Goal: Task Accomplishment & Management: Manage account settings

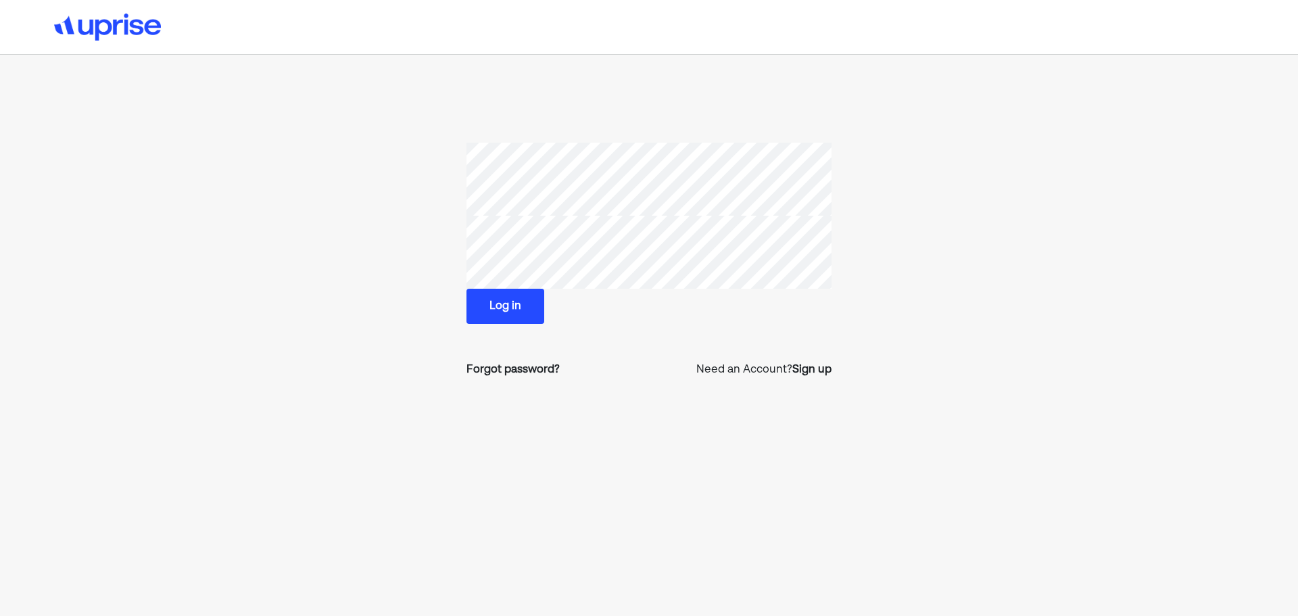
click at [526, 298] on button "Log in" at bounding box center [505, 306] width 78 height 35
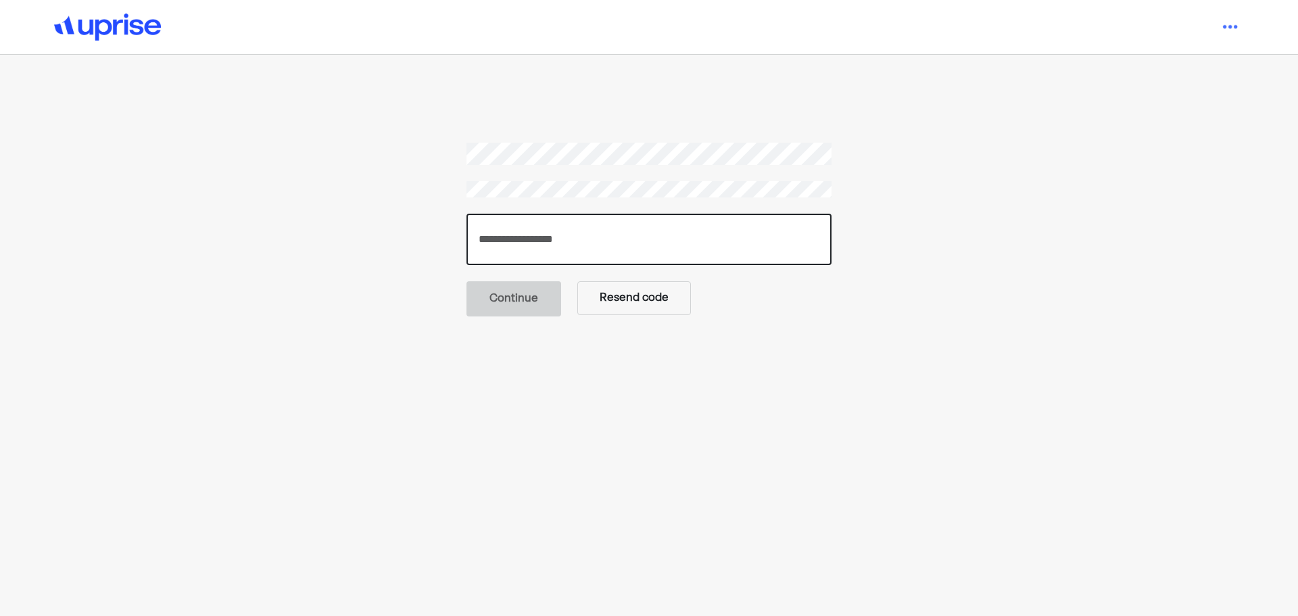
click at [584, 233] on input "number" at bounding box center [648, 239] width 365 height 51
paste input "******"
type input "******"
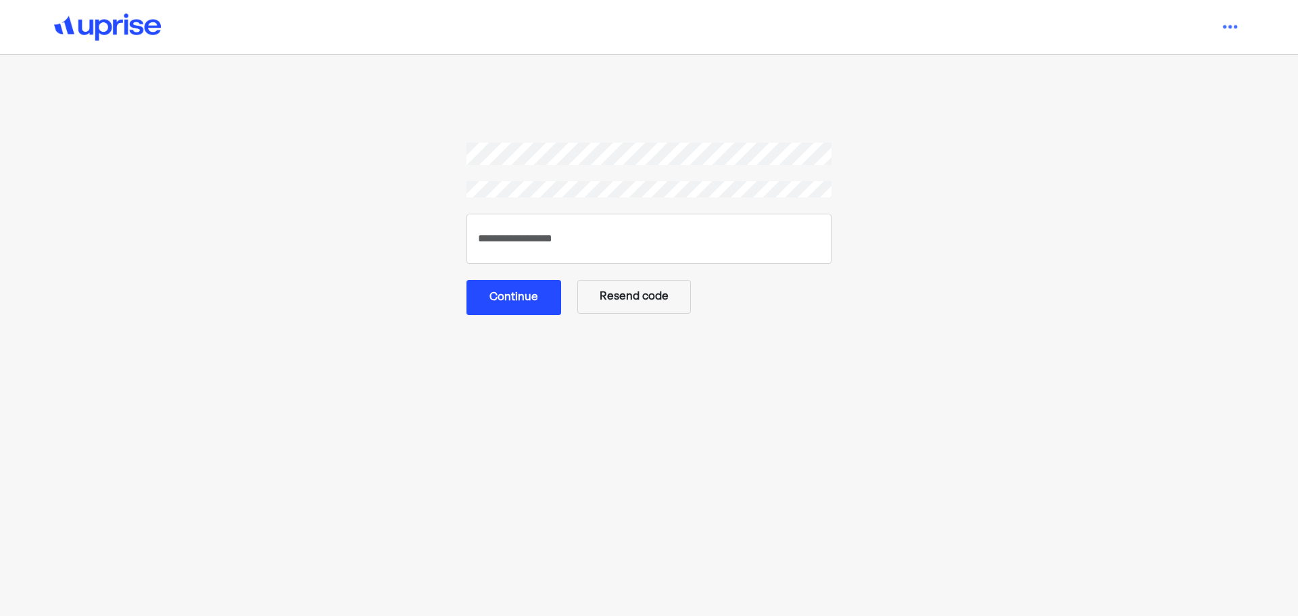
click at [514, 289] on button "Continue" at bounding box center [513, 297] width 95 height 35
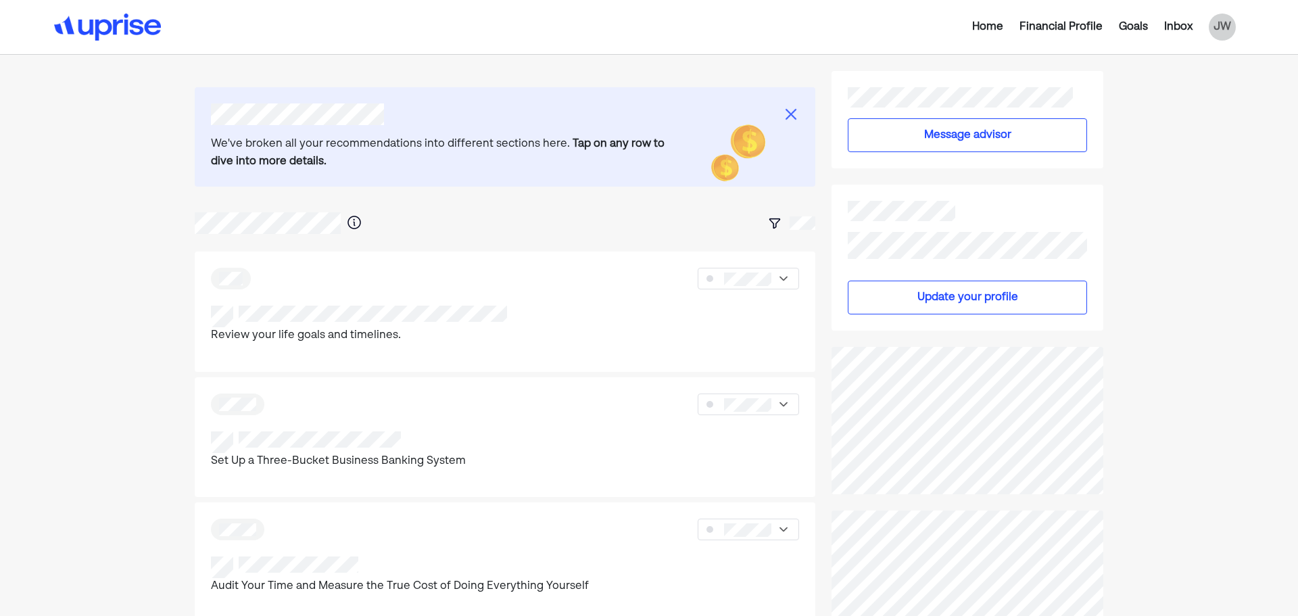
click at [789, 112] on img at bounding box center [791, 114] width 16 height 16
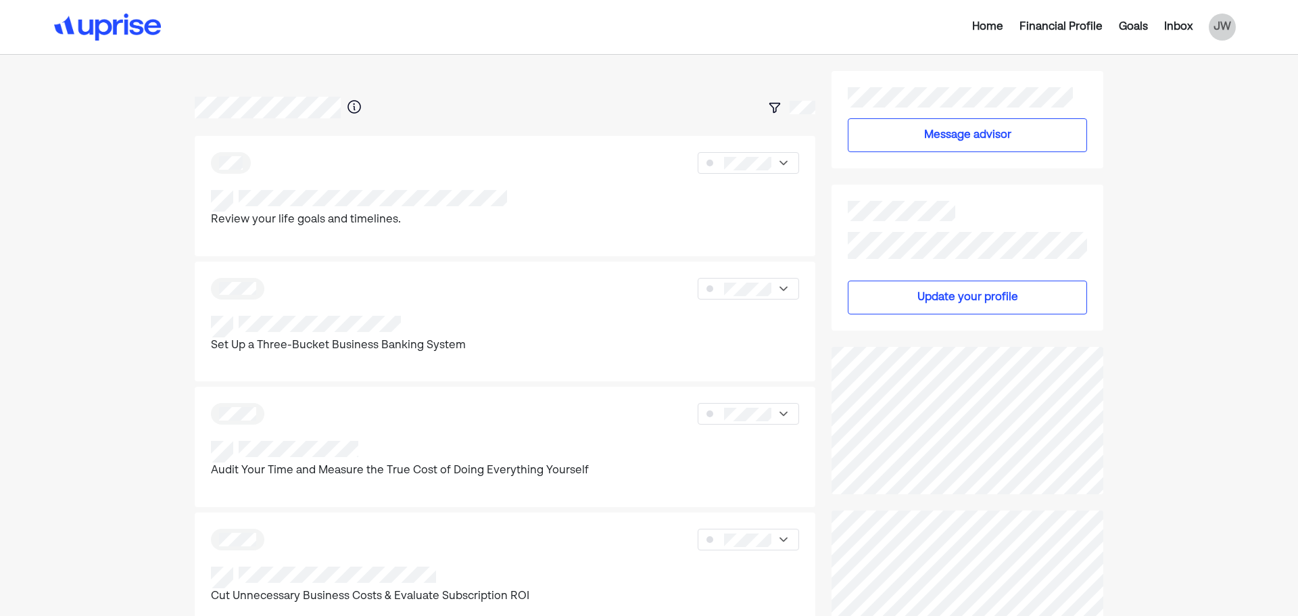
drag, startPoint x: 354, startPoint y: 110, endPoint x: 453, endPoint y: 114, distance: 98.8
click at [442, 109] on div at bounding box center [428, 122] width 189 height 34
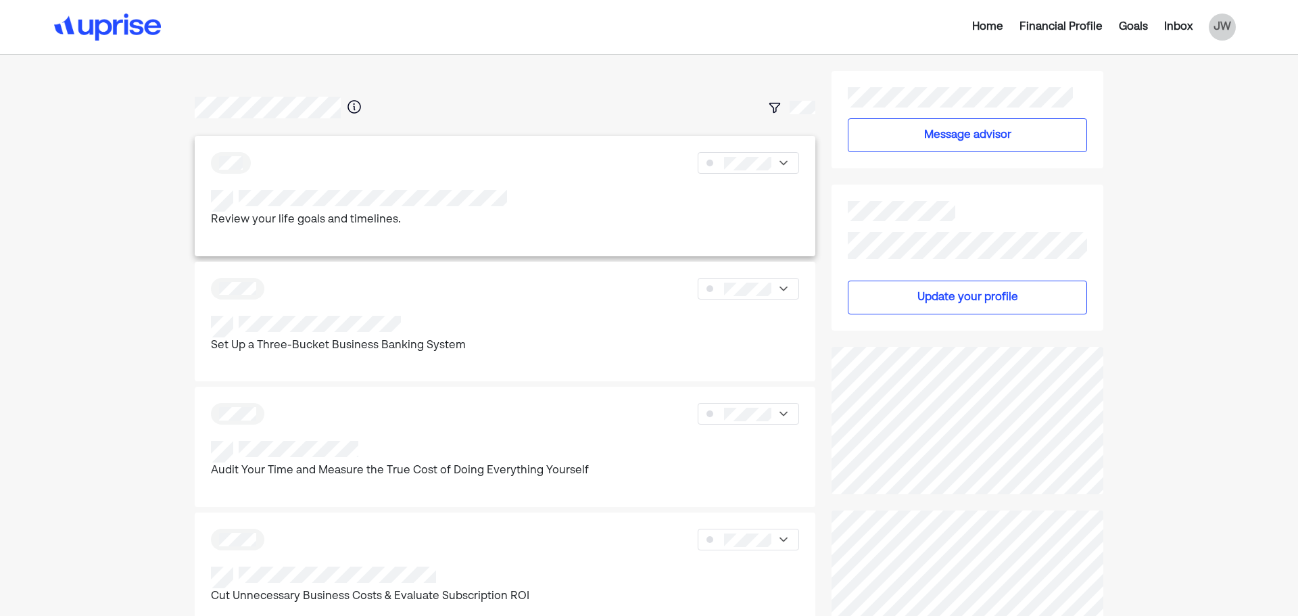
scroll to position [68, 0]
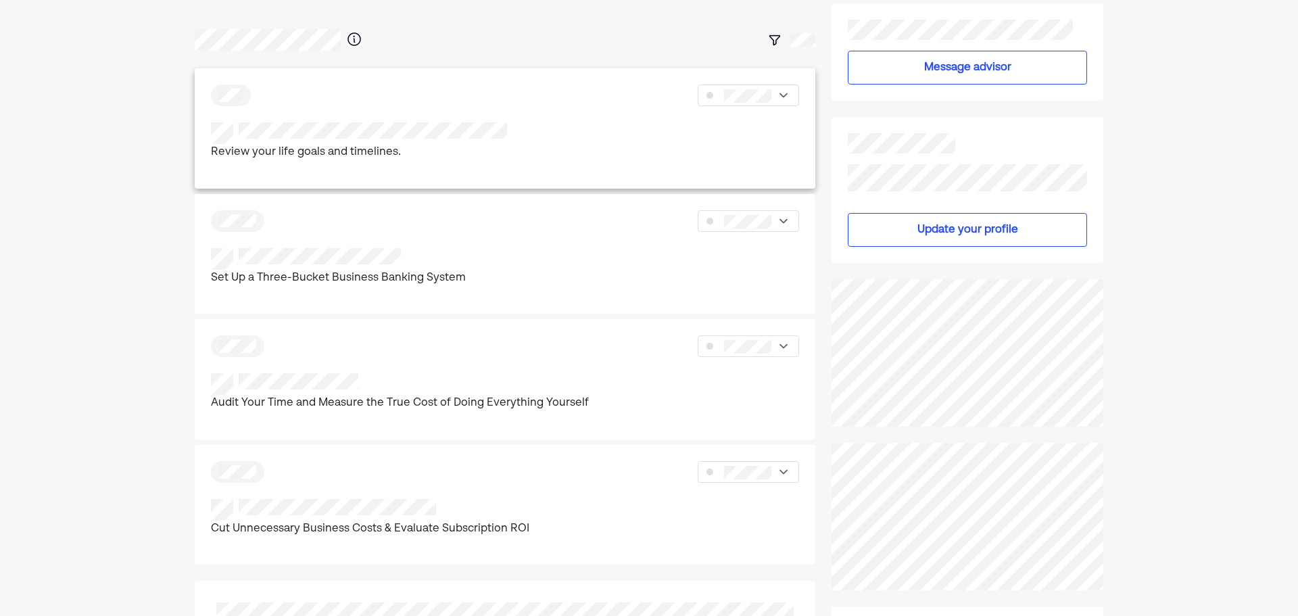
click at [771, 80] on div "Review your life goals and timelines." at bounding box center [505, 128] width 620 height 120
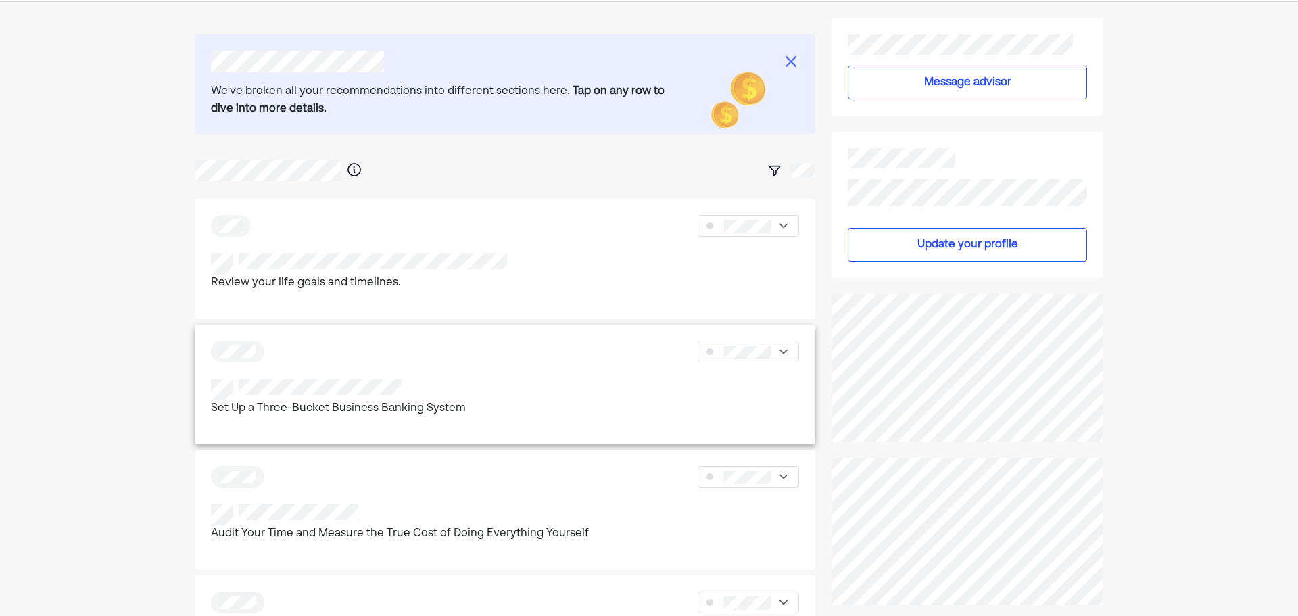
scroll to position [135, 0]
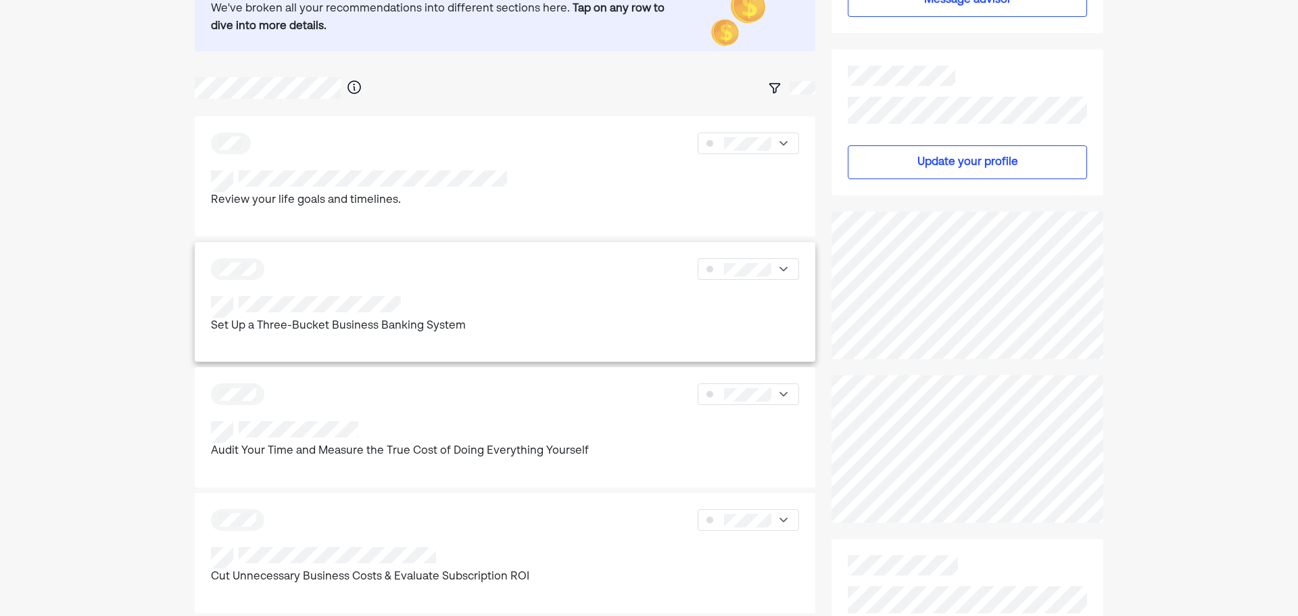
click at [483, 267] on div at bounding box center [505, 269] width 588 height 22
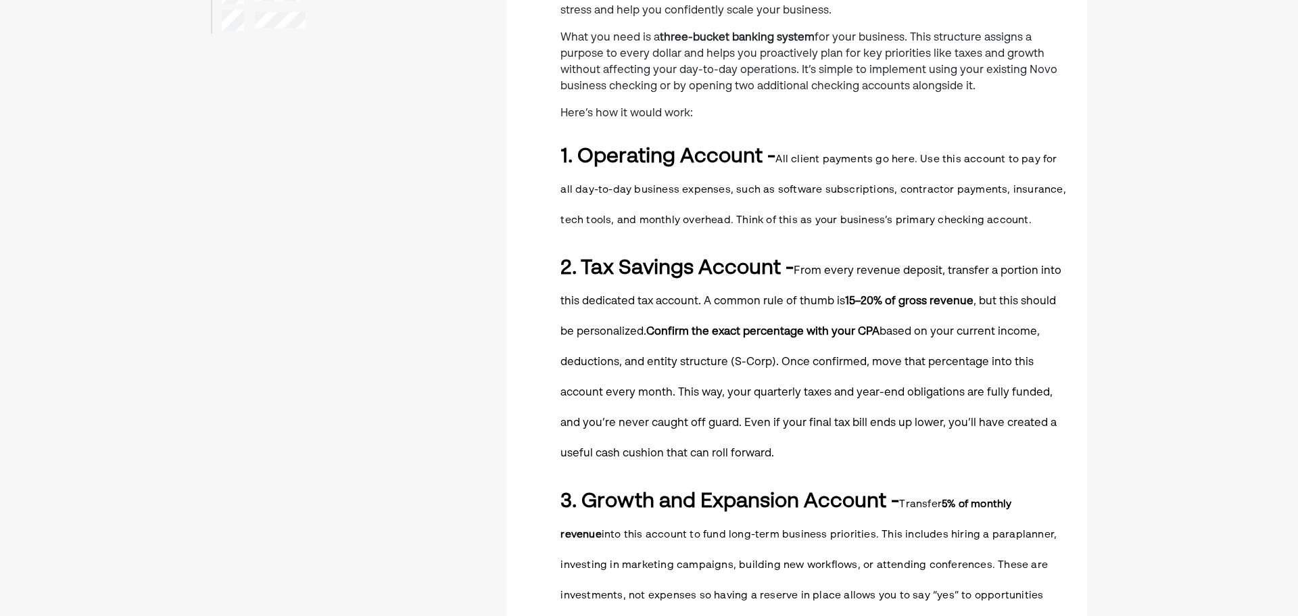
scroll to position [270, 0]
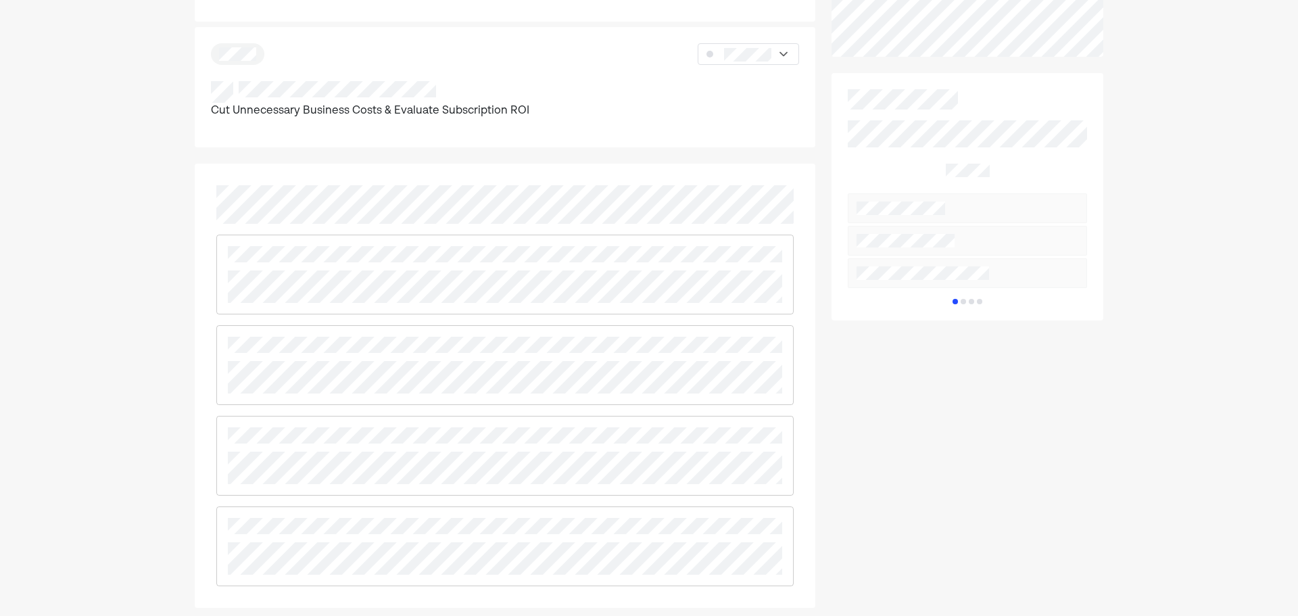
scroll to position [744, 0]
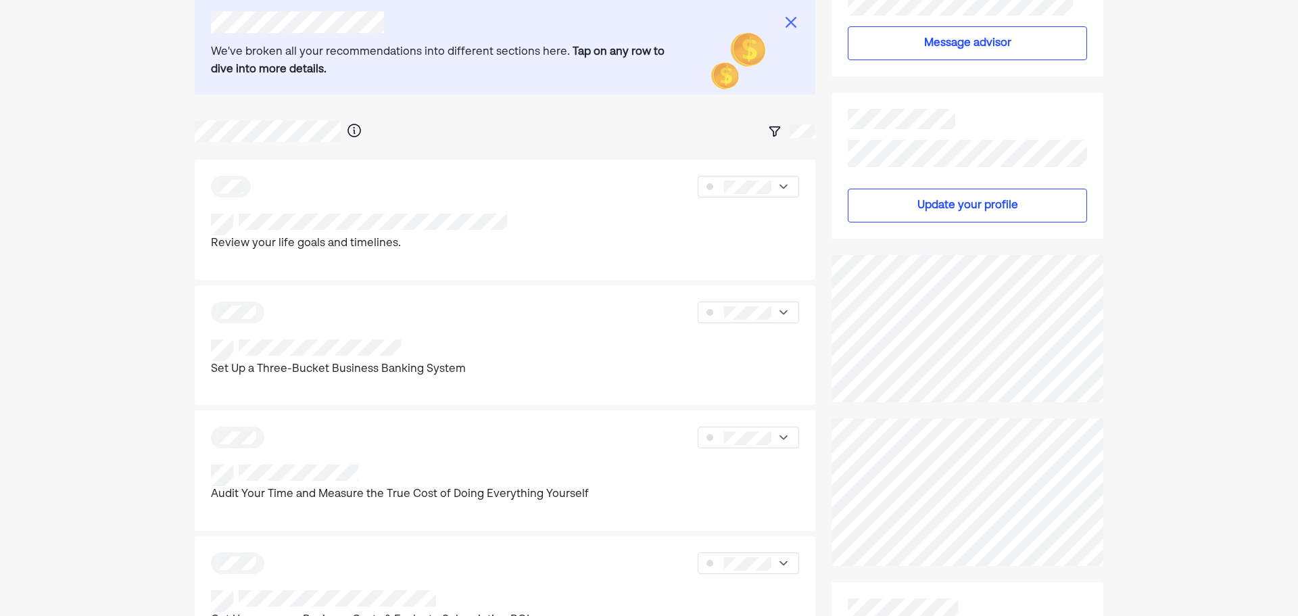
scroll to position [68, 0]
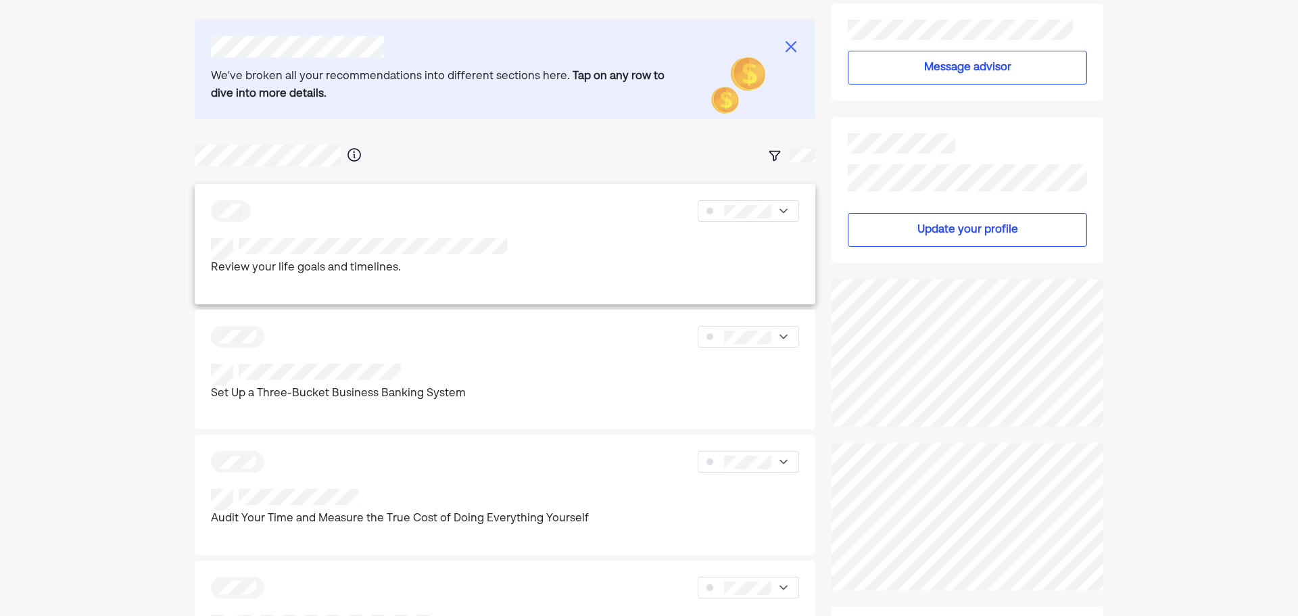
click at [293, 284] on div "Review your life goals and timelines." at bounding box center [505, 265] width 588 height 55
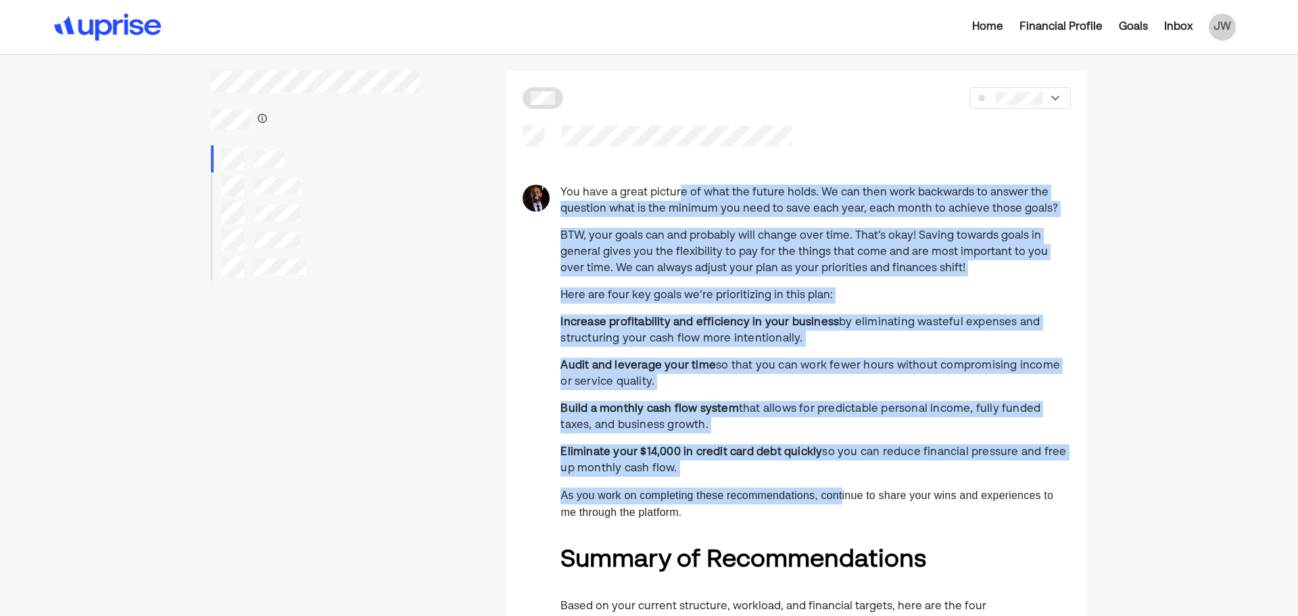
drag, startPoint x: 682, startPoint y: 197, endPoint x: 844, endPoint y: 487, distance: 332.3
click at [844, 487] on p "As you work on completing these recommendations, continue to share your wins an…" at bounding box center [815, 504] width 510 height 34
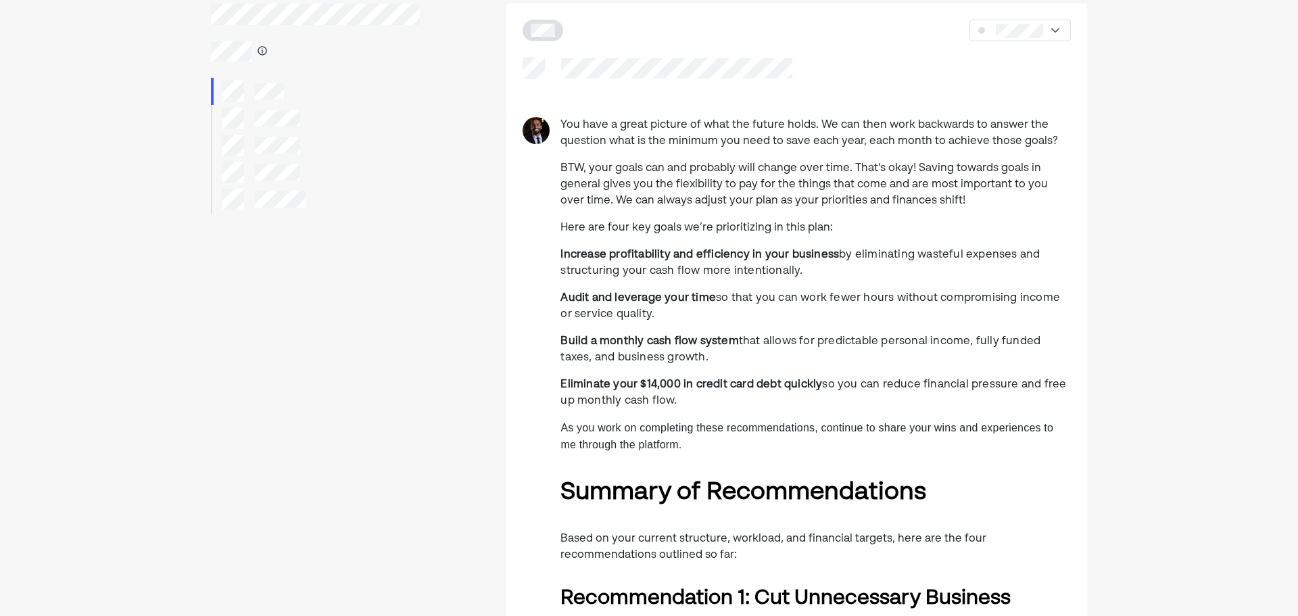
drag, startPoint x: 712, startPoint y: 202, endPoint x: 821, endPoint y: 372, distance: 201.8
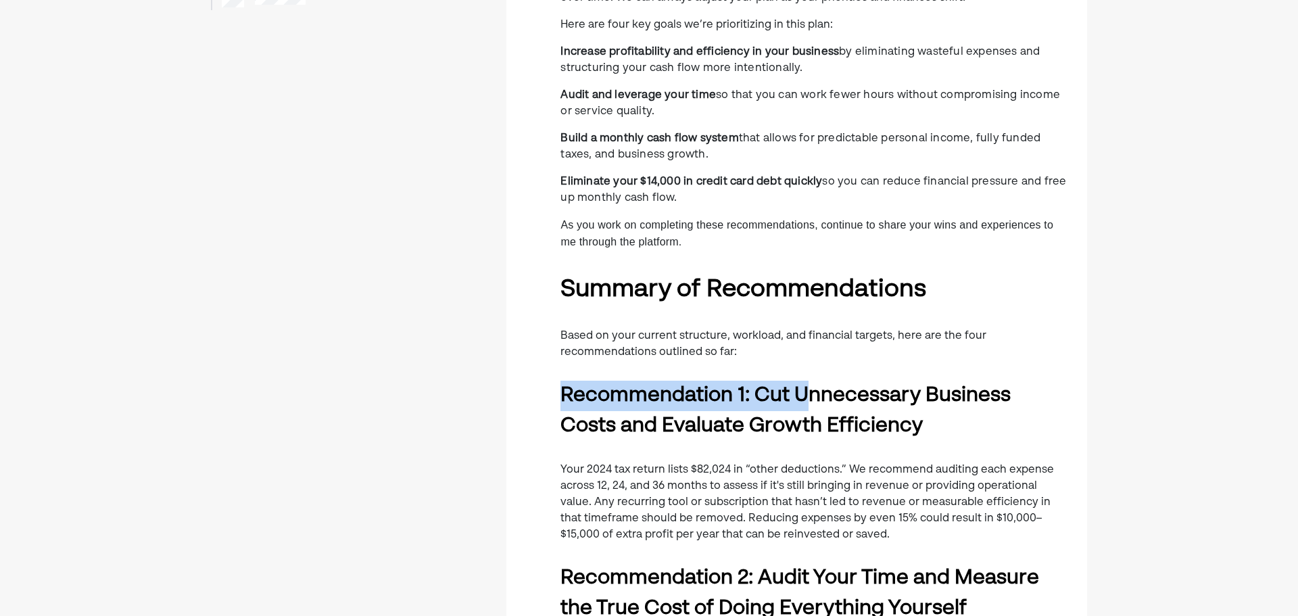
drag, startPoint x: 814, startPoint y: 358, endPoint x: 814, endPoint y: 368, distance: 10.2
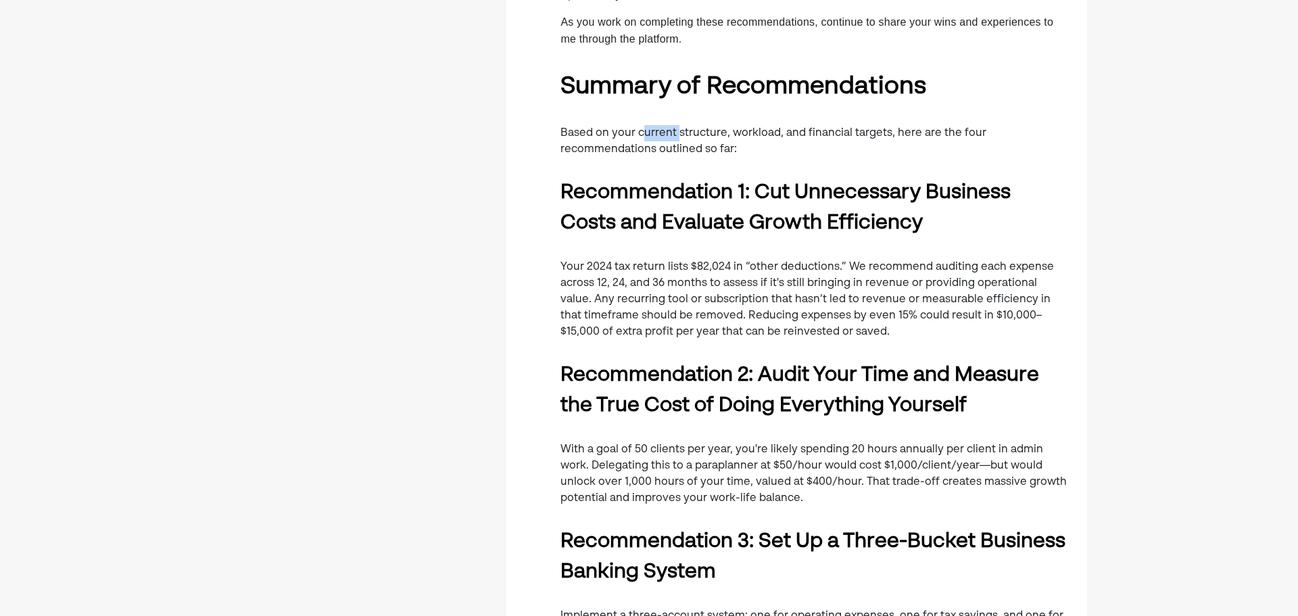
click at [714, 147] on div "You have a great picture of what the future holds. We can then work backwards t…" at bounding box center [815, 506] width 510 height 1590
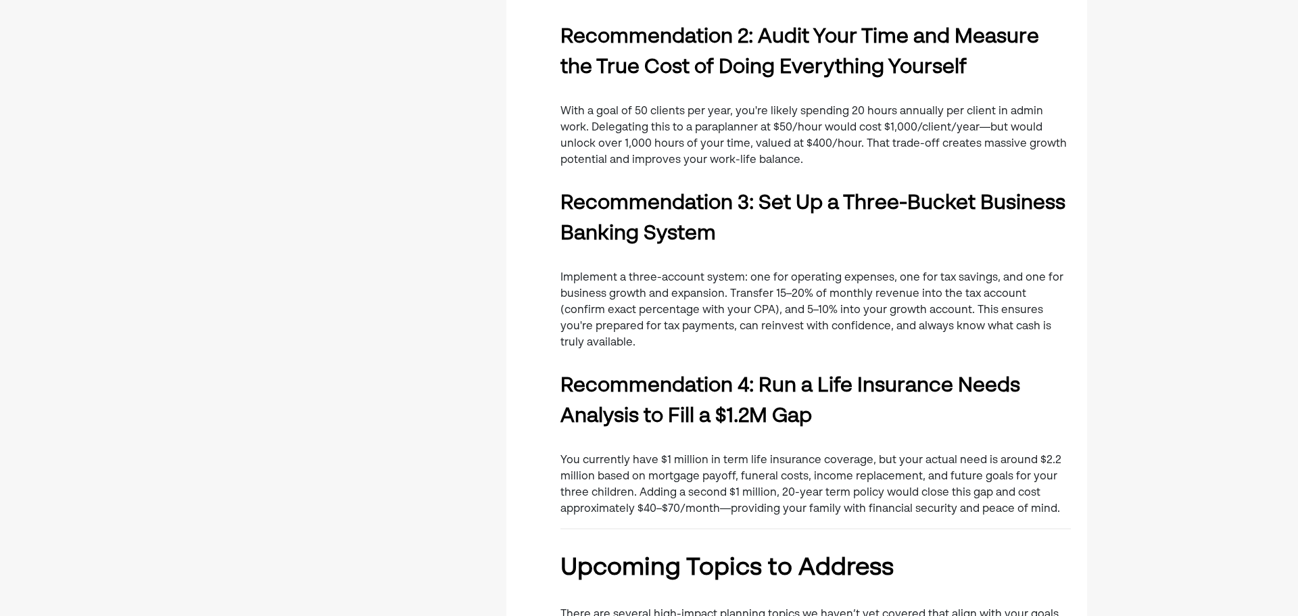
scroll to position [608, 0]
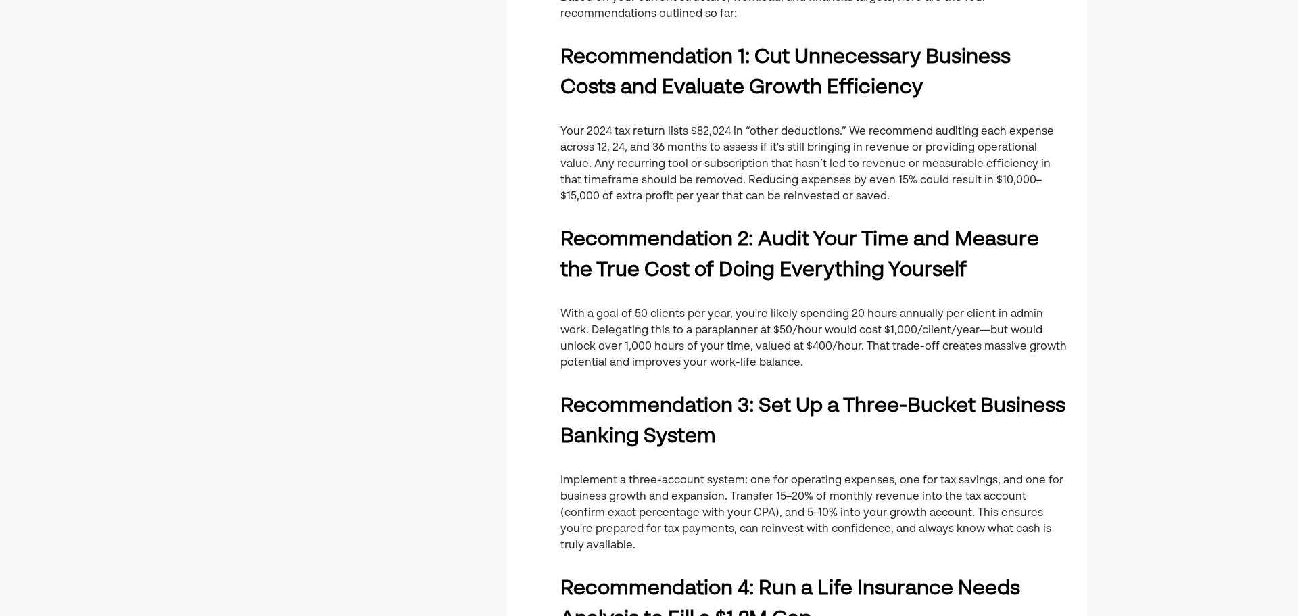
click at [787, 384] on div "You have a great picture of what the future holds. We can then work backwards t…" at bounding box center [815, 371] width 510 height 1590
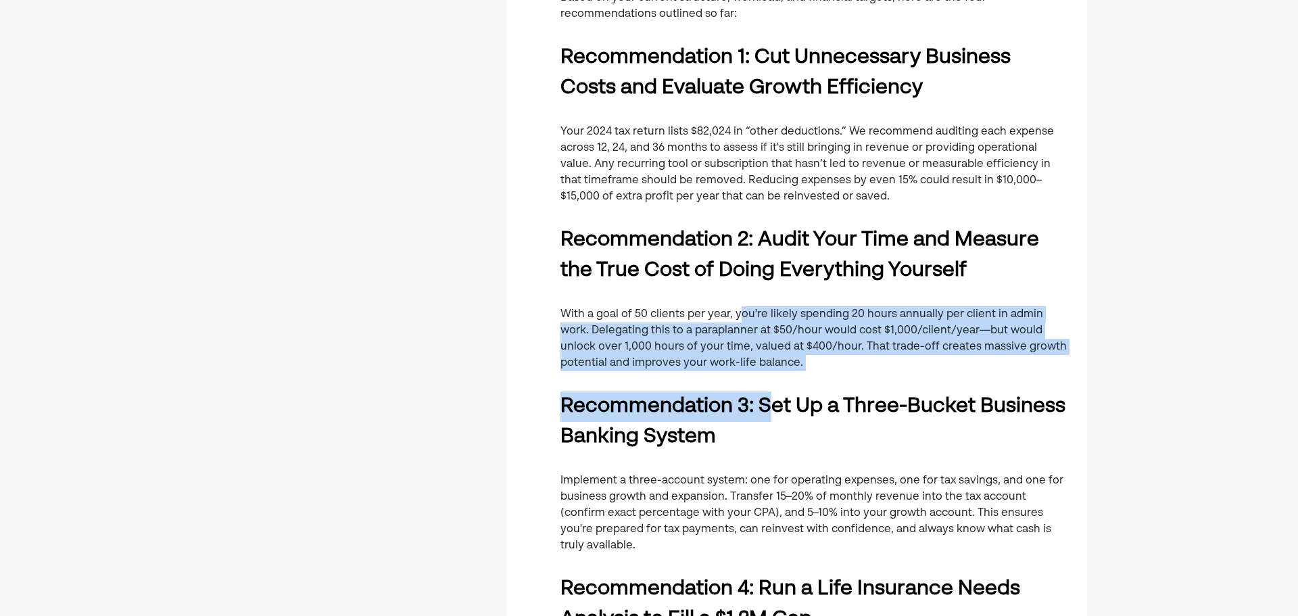
click at [779, 389] on div "You have a great picture of what the future holds. We can then work backwards t…" at bounding box center [815, 371] width 510 height 1590
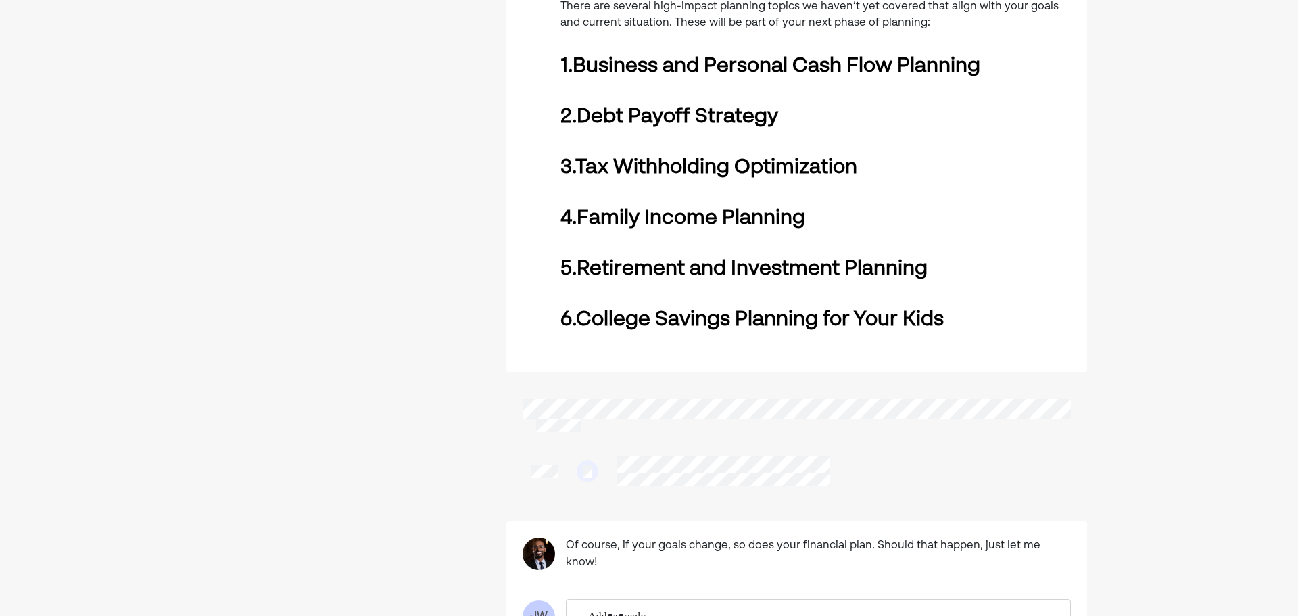
scroll to position [1419, 0]
drag, startPoint x: 658, startPoint y: 176, endPoint x: 722, endPoint y: 243, distance: 92.3
drag, startPoint x: 792, startPoint y: 314, endPoint x: 821, endPoint y: 365, distance: 58.4
click at [792, 315] on strong "College Savings Planning for Your Kids" at bounding box center [760, 319] width 368 height 20
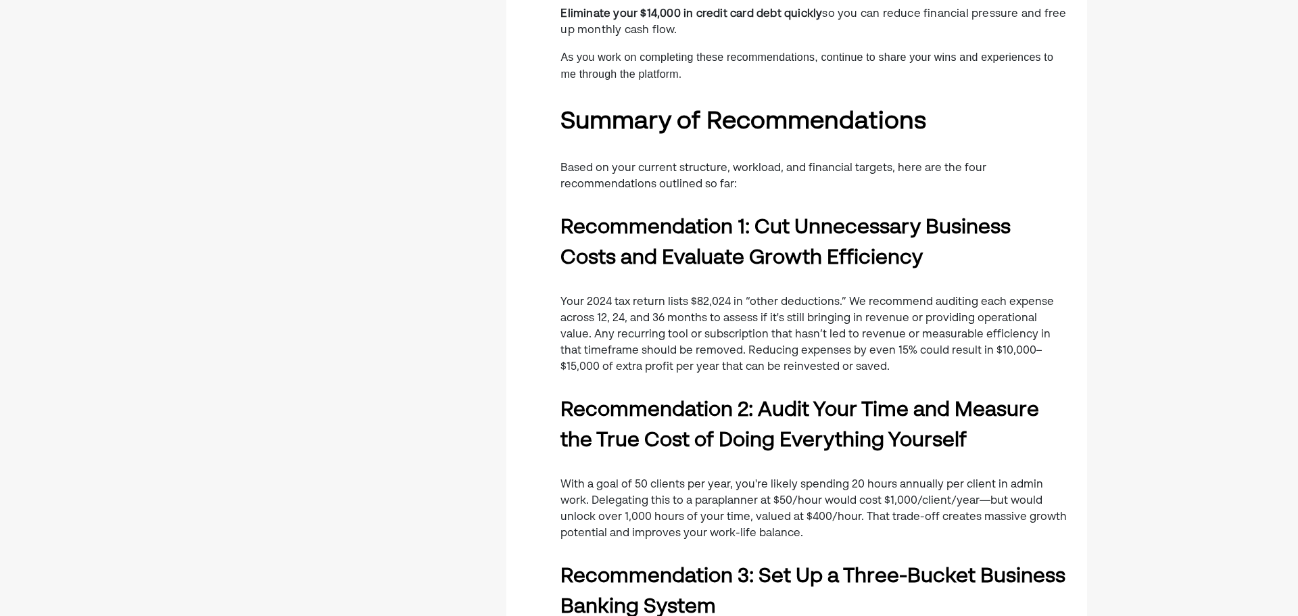
scroll to position [0, 0]
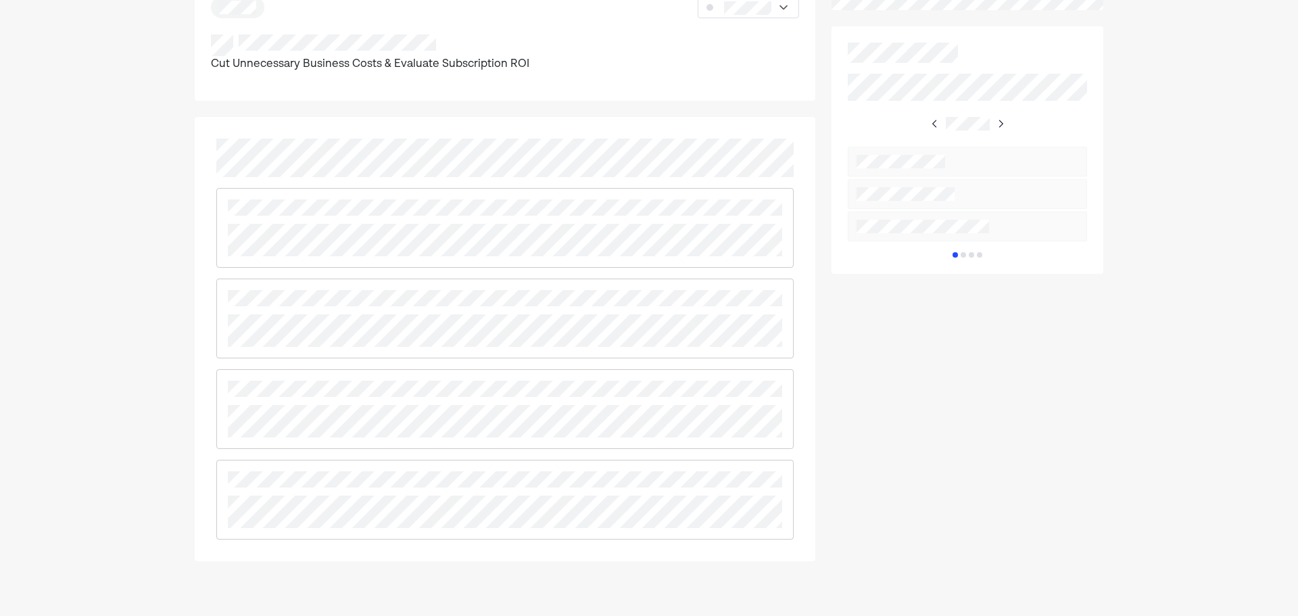
scroll to position [676, 0]
click at [157, 279] on div "Home Financial Profile Goals Inbox JW We've broken all your recommendations int…" at bounding box center [649, 11] width 1298 height 1374
